Goal: Task Accomplishment & Management: Manage account settings

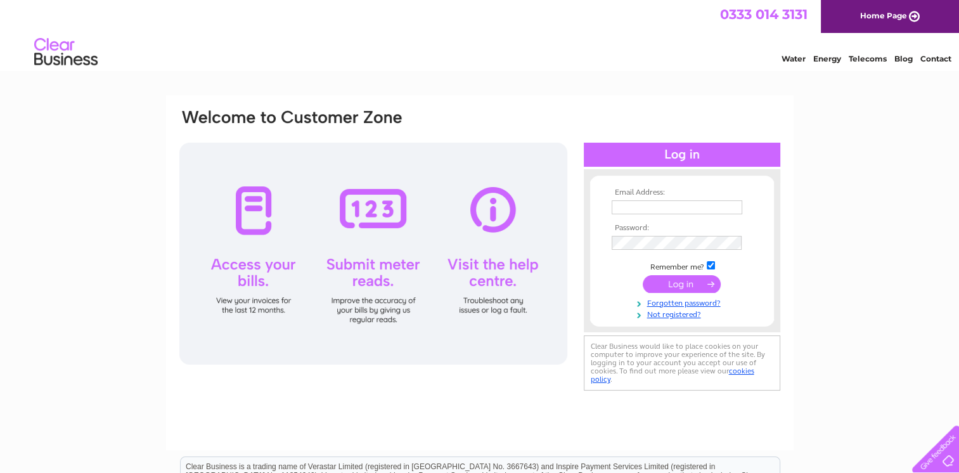
click at [669, 207] on input "text" at bounding box center [677, 207] width 131 height 14
type input "[EMAIL_ADDRESS][DOMAIN_NAME]"
click at [643, 276] on input "submit" at bounding box center [682, 285] width 78 height 18
click at [681, 288] on input "submit" at bounding box center [682, 285] width 78 height 18
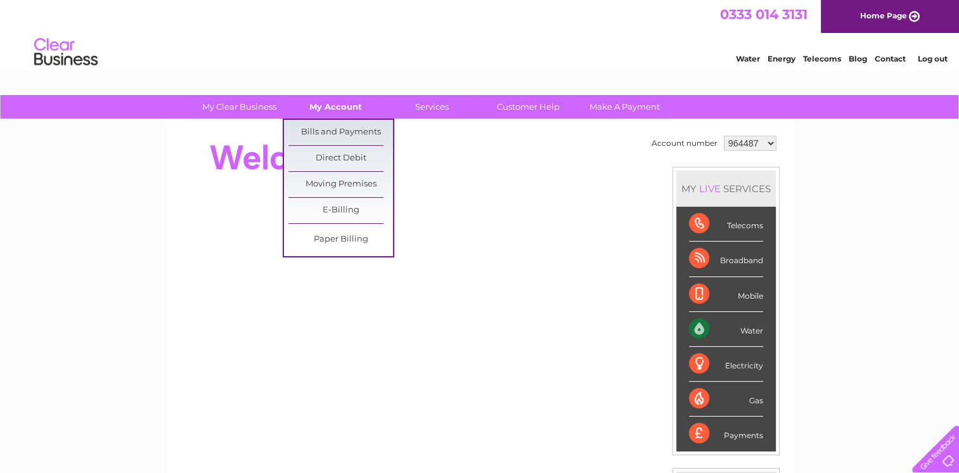
click at [326, 104] on link "My Account" at bounding box center [335, 106] width 105 height 23
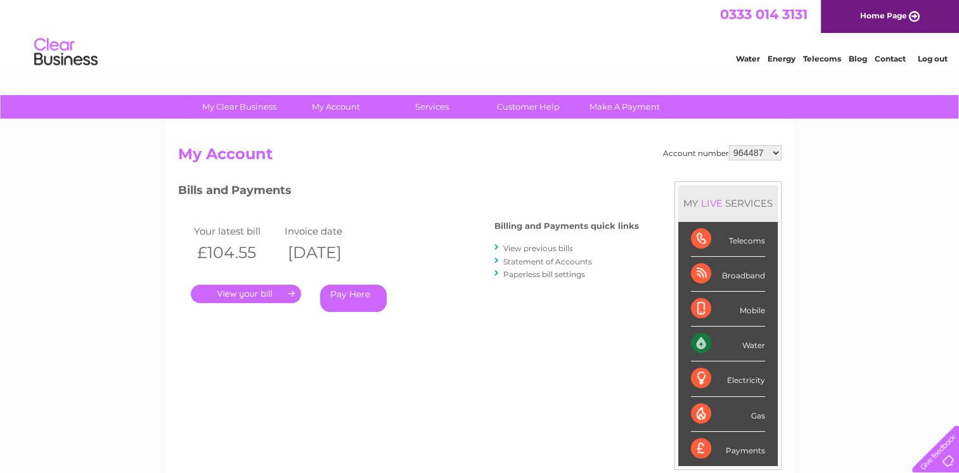
click at [274, 295] on link "." at bounding box center [246, 294] width 110 height 18
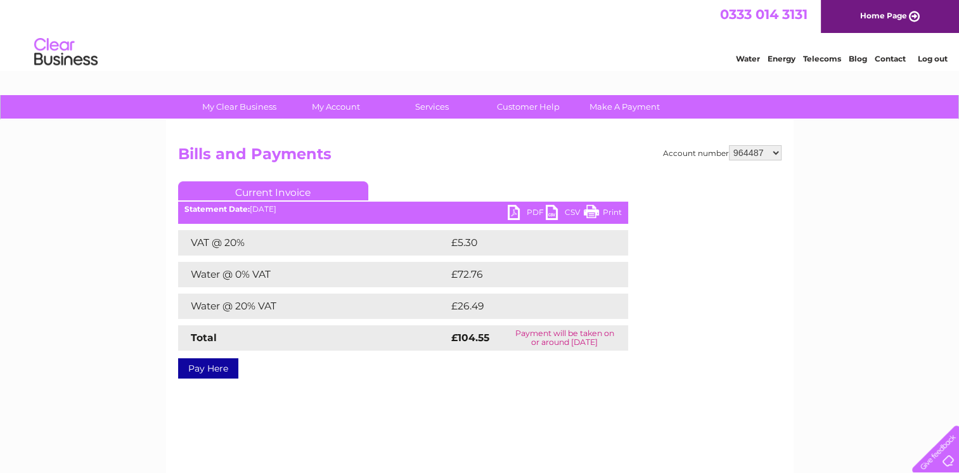
click at [771, 153] on select "964487 3024456" at bounding box center [755, 152] width 53 height 15
select select "3024456"
click at [729, 145] on select "964487 3024456" at bounding box center [755, 152] width 53 height 15
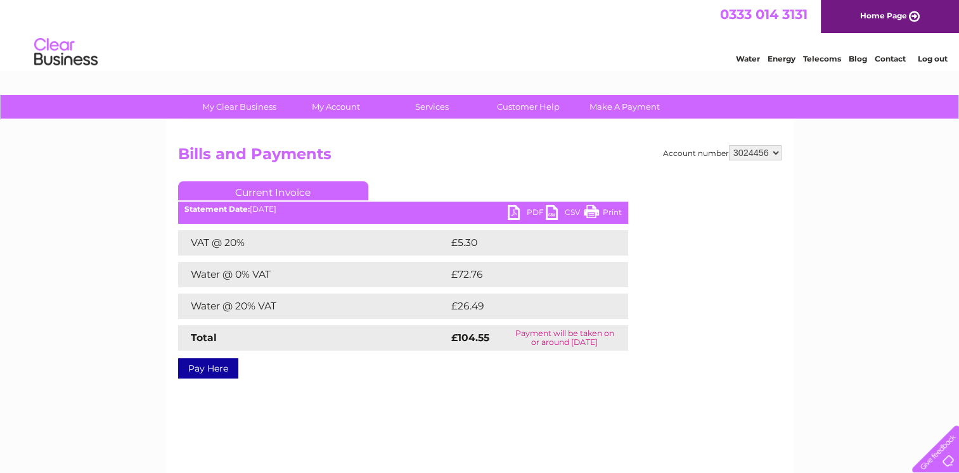
click at [773, 150] on select "964487 3024456" at bounding box center [755, 152] width 53 height 15
click at [729, 145] on select "964487 3024456" at bounding box center [755, 152] width 53 height 15
